Goal: Transaction & Acquisition: Subscribe to service/newsletter

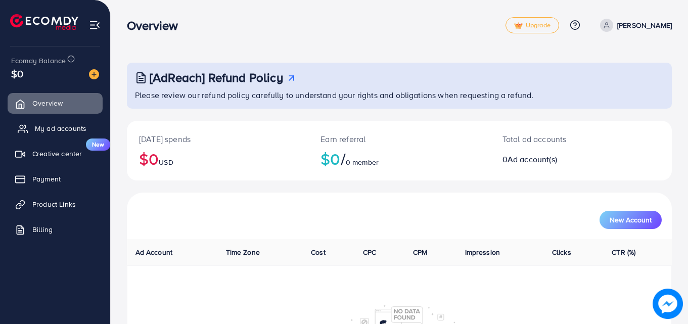
click at [34, 127] on link "My ad accounts" at bounding box center [55, 128] width 95 height 20
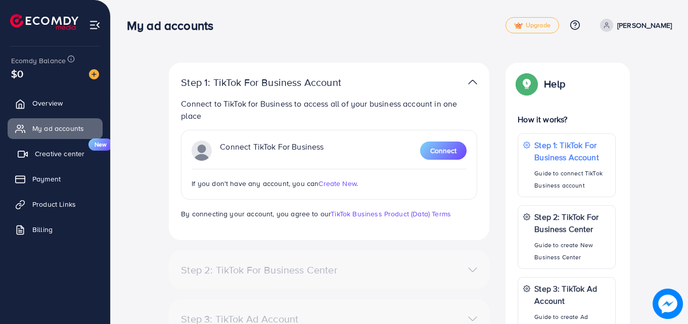
click at [42, 154] on span "Creative center" at bounding box center [60, 154] width 50 height 10
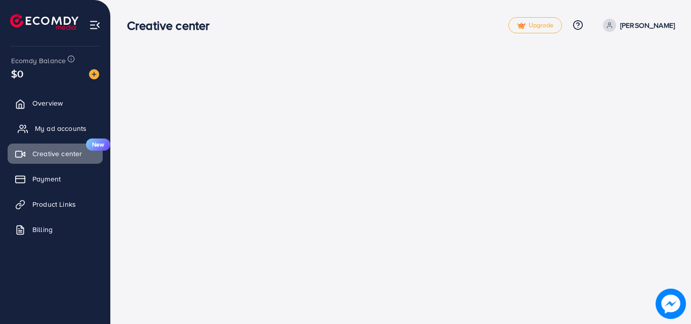
click at [43, 128] on span "My ad accounts" at bounding box center [61, 128] width 52 height 10
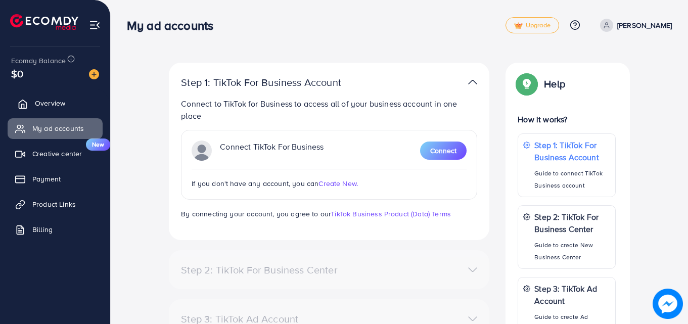
click at [40, 101] on span "Overview" at bounding box center [50, 103] width 30 height 10
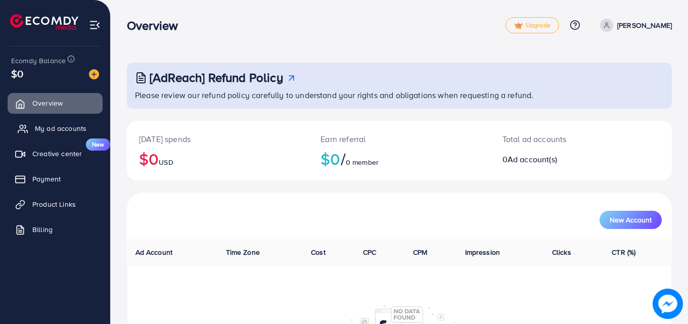
click at [64, 128] on span "My ad accounts" at bounding box center [61, 128] width 52 height 10
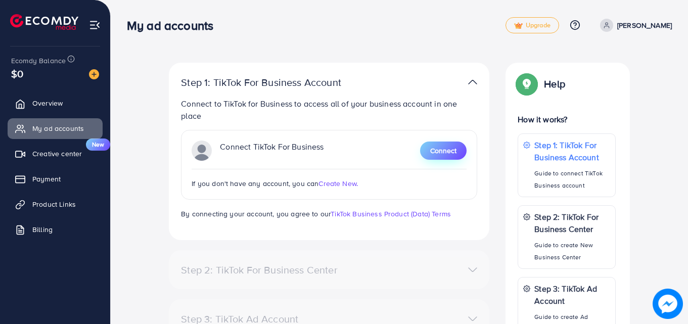
click at [448, 151] on span "Connect" at bounding box center [443, 151] width 26 height 10
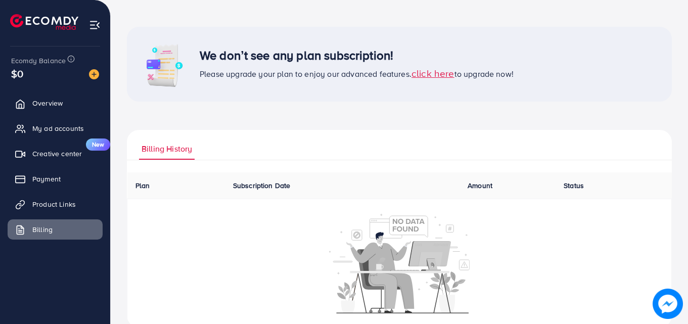
scroll to position [56, 0]
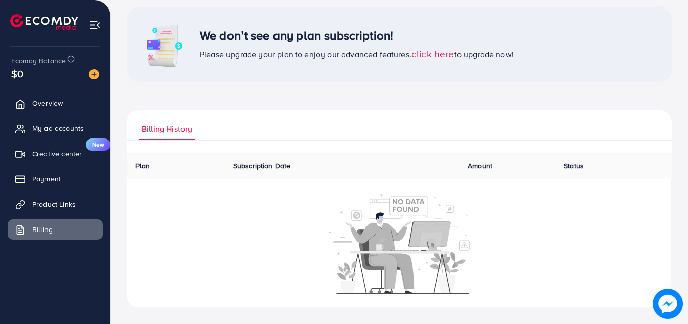
click at [447, 55] on span "click here" at bounding box center [433, 54] width 43 height 14
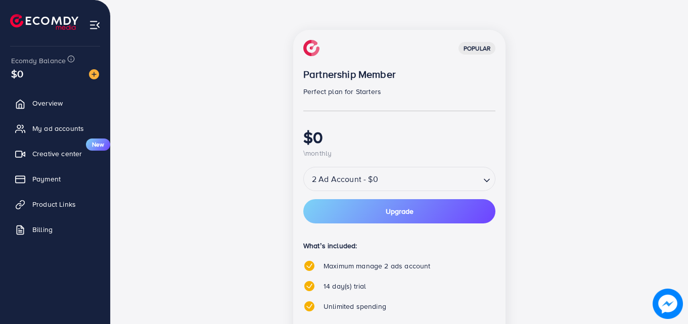
scroll to position [159, 0]
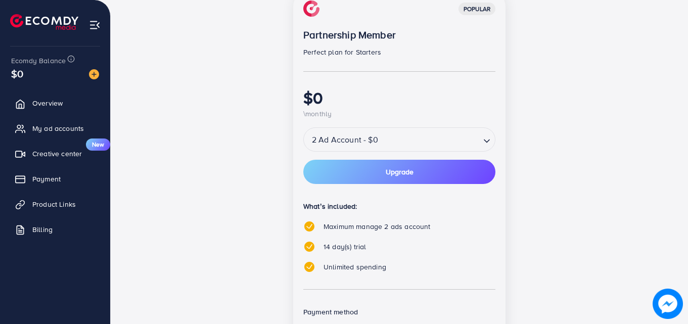
click at [430, 138] on input "Search for option" at bounding box center [430, 140] width 98 height 18
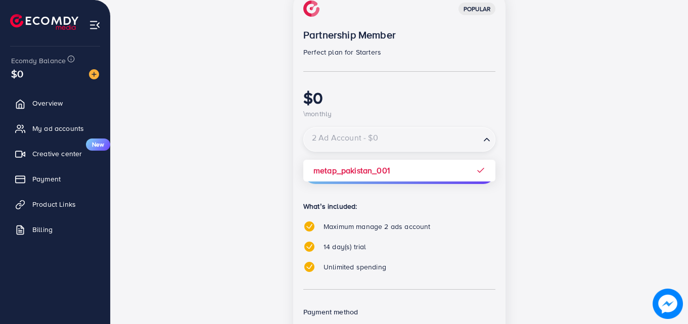
click at [430, 138] on input "Search for option" at bounding box center [392, 140] width 174 height 18
click at [537, 124] on div "popular Partnership Member Perfect plan for Starters $0 \monthly 2 Ad Account -…" at bounding box center [399, 199] width 437 height 419
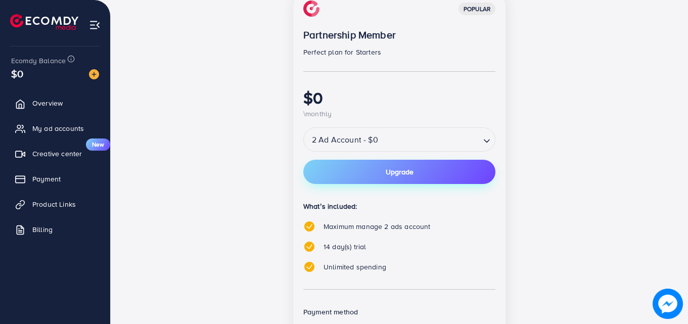
click at [451, 170] on button "Upgrade" at bounding box center [399, 172] width 192 height 24
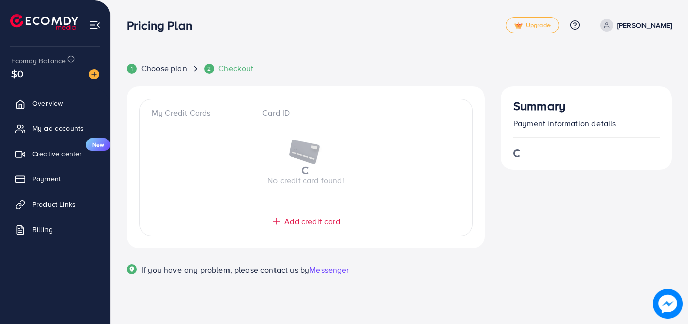
scroll to position [0, 0]
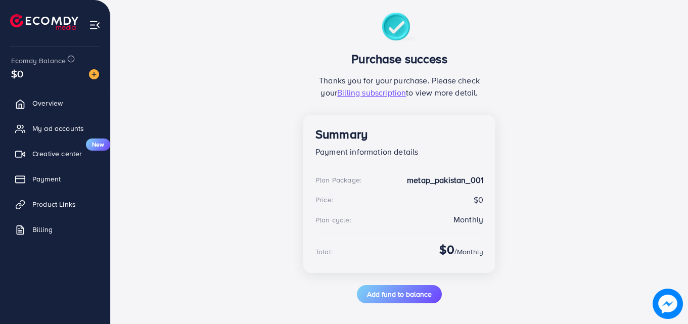
scroll to position [77, 0]
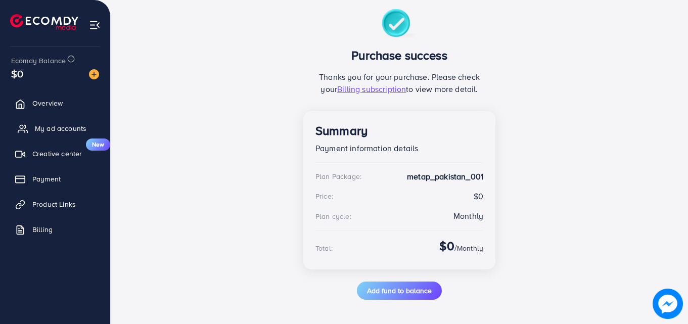
click at [44, 130] on span "My ad accounts" at bounding box center [61, 128] width 52 height 10
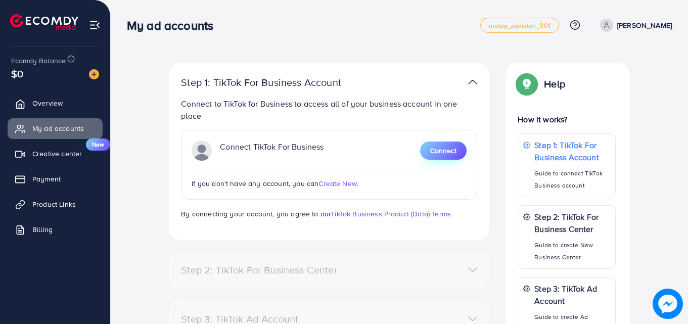
click at [442, 154] on span "Connect" at bounding box center [443, 151] width 26 height 10
